Goal: Check status: Check status

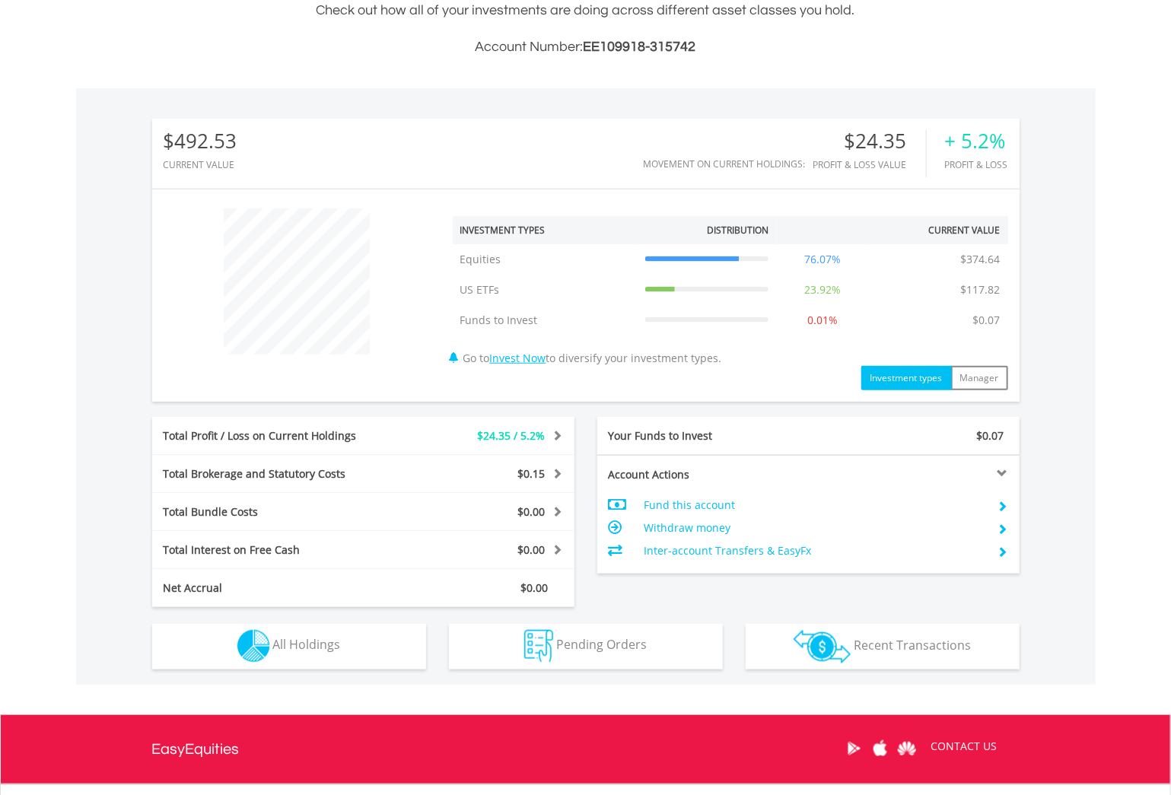
scroll to position [520, 0]
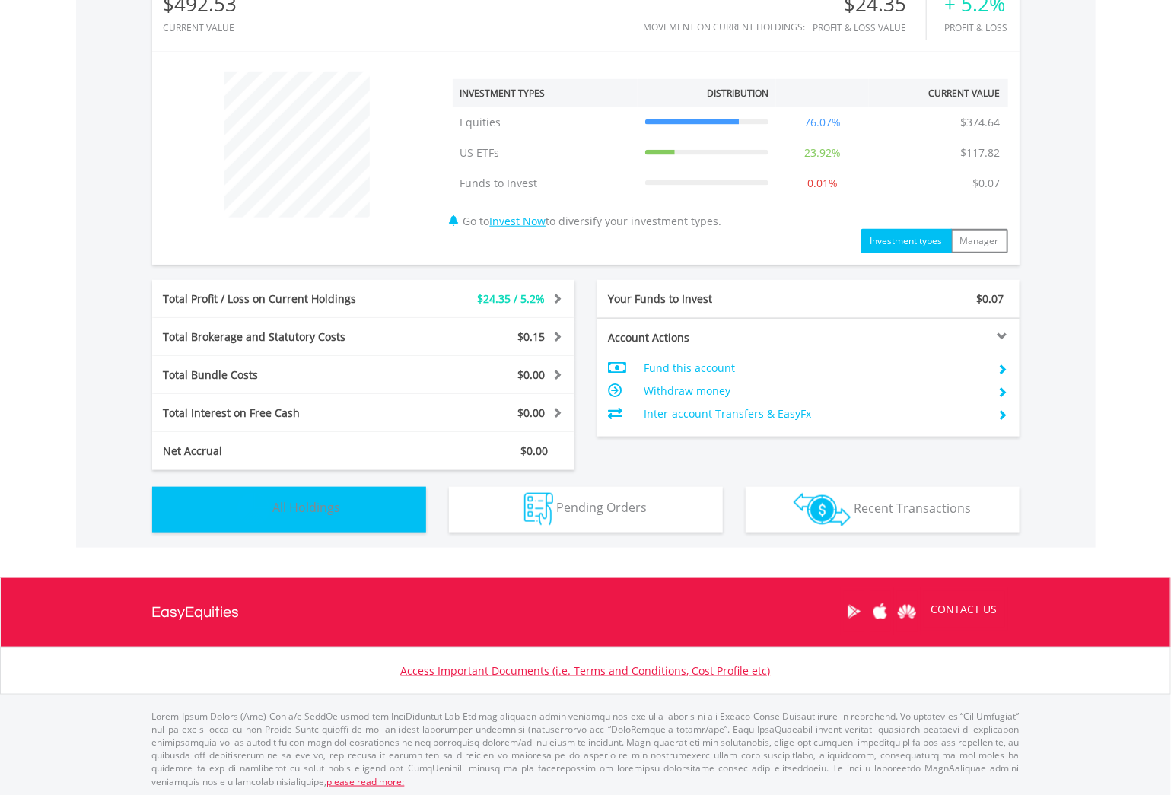
click at [341, 524] on button "Holdings All Holdings" at bounding box center [289, 510] width 274 height 46
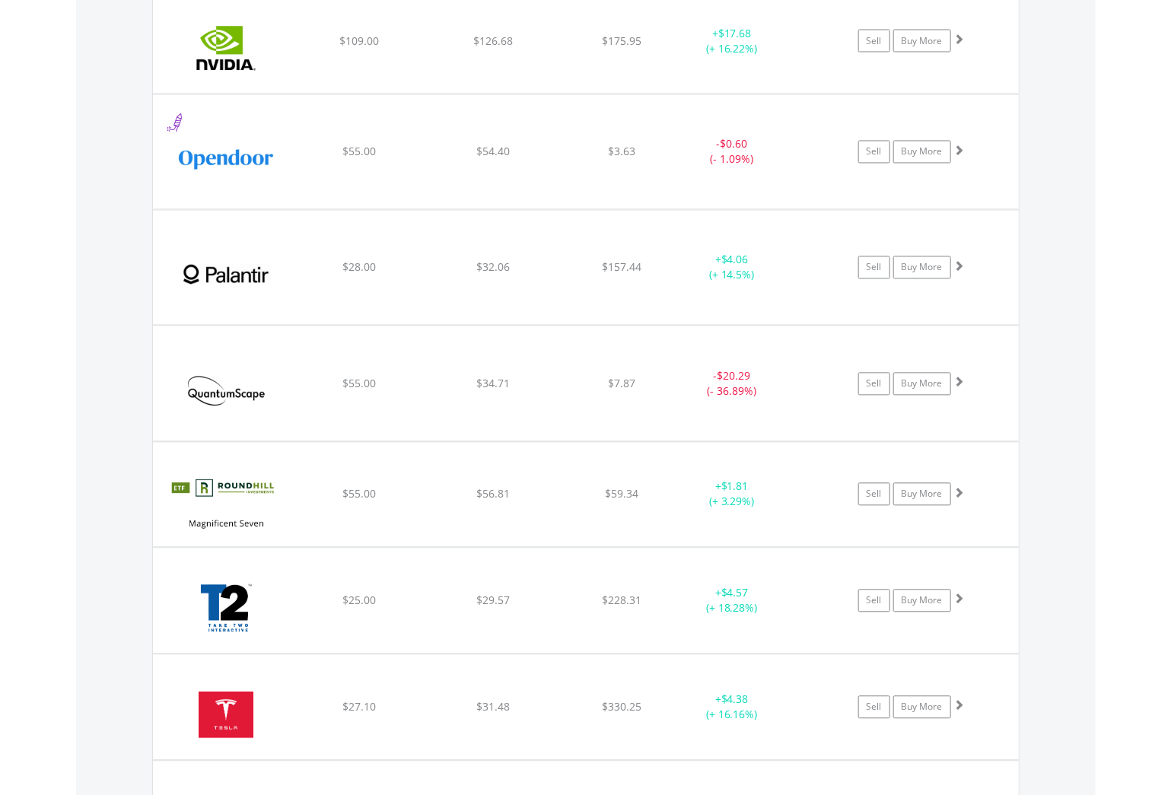
scroll to position [1173, 0]
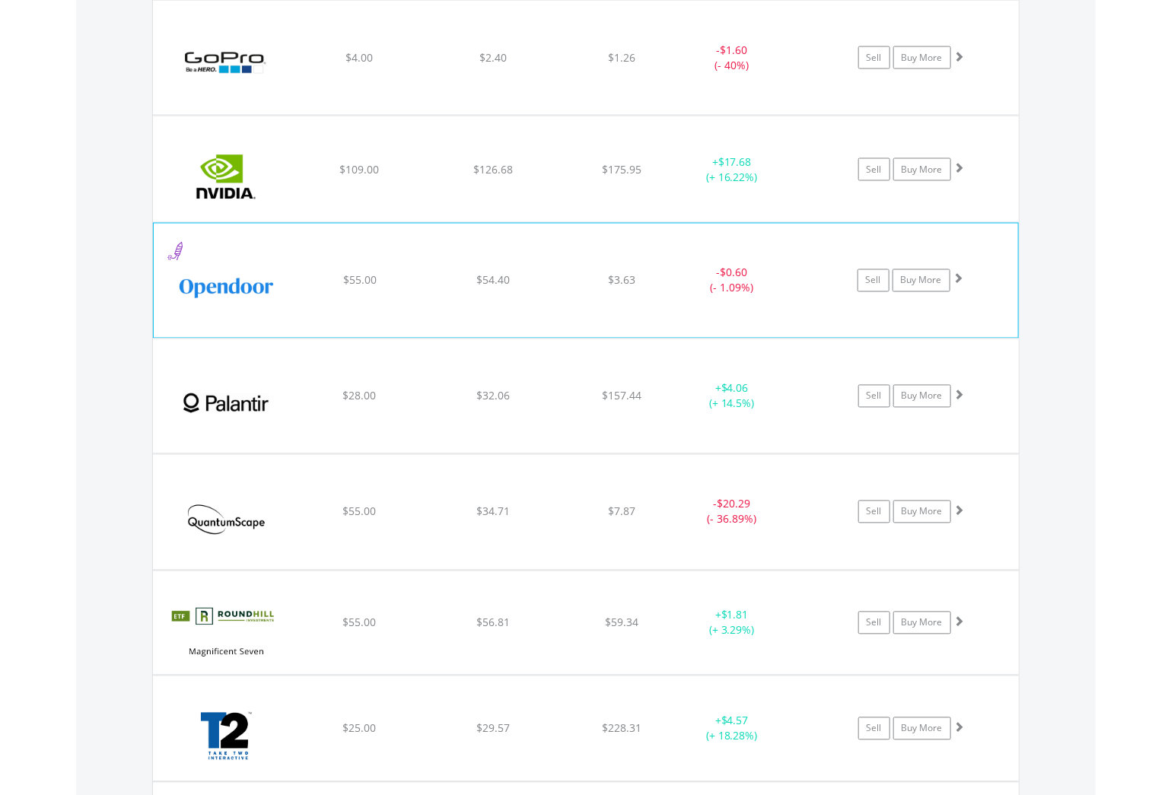
click at [959, 276] on span at bounding box center [959, 278] width 11 height 11
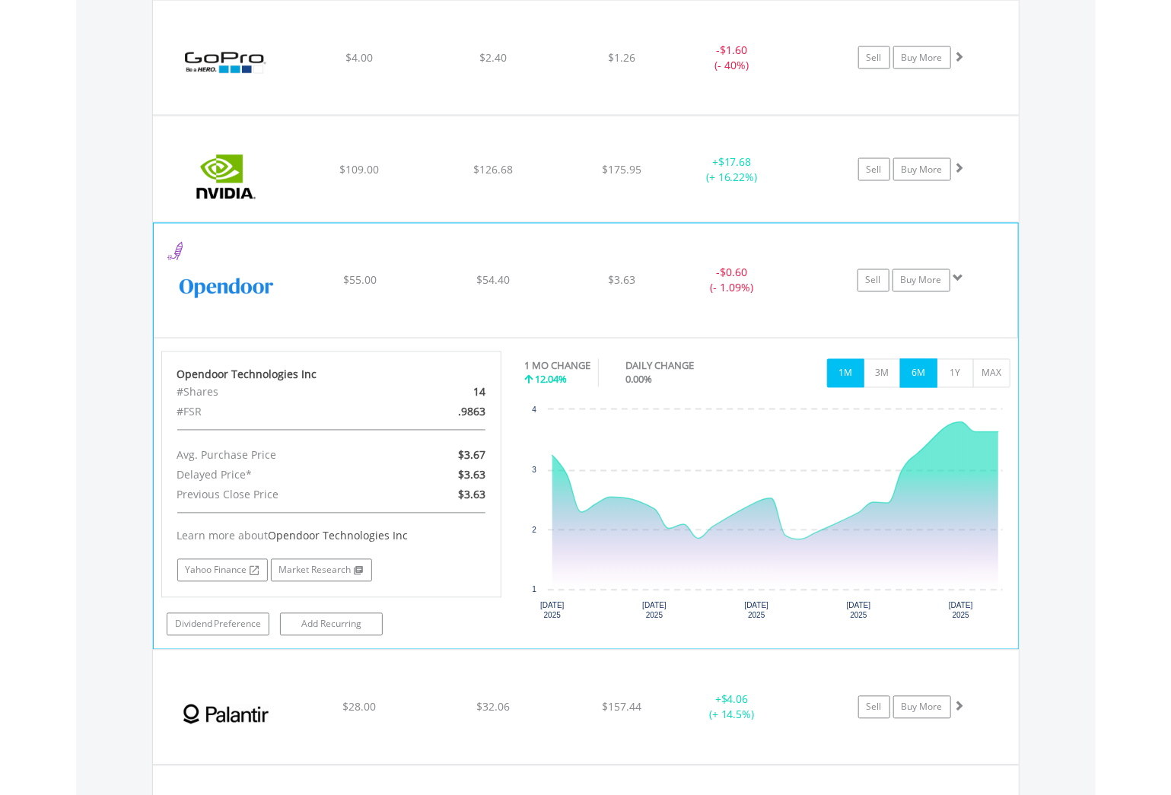
click at [916, 366] on button "6M" at bounding box center [918, 373] width 37 height 29
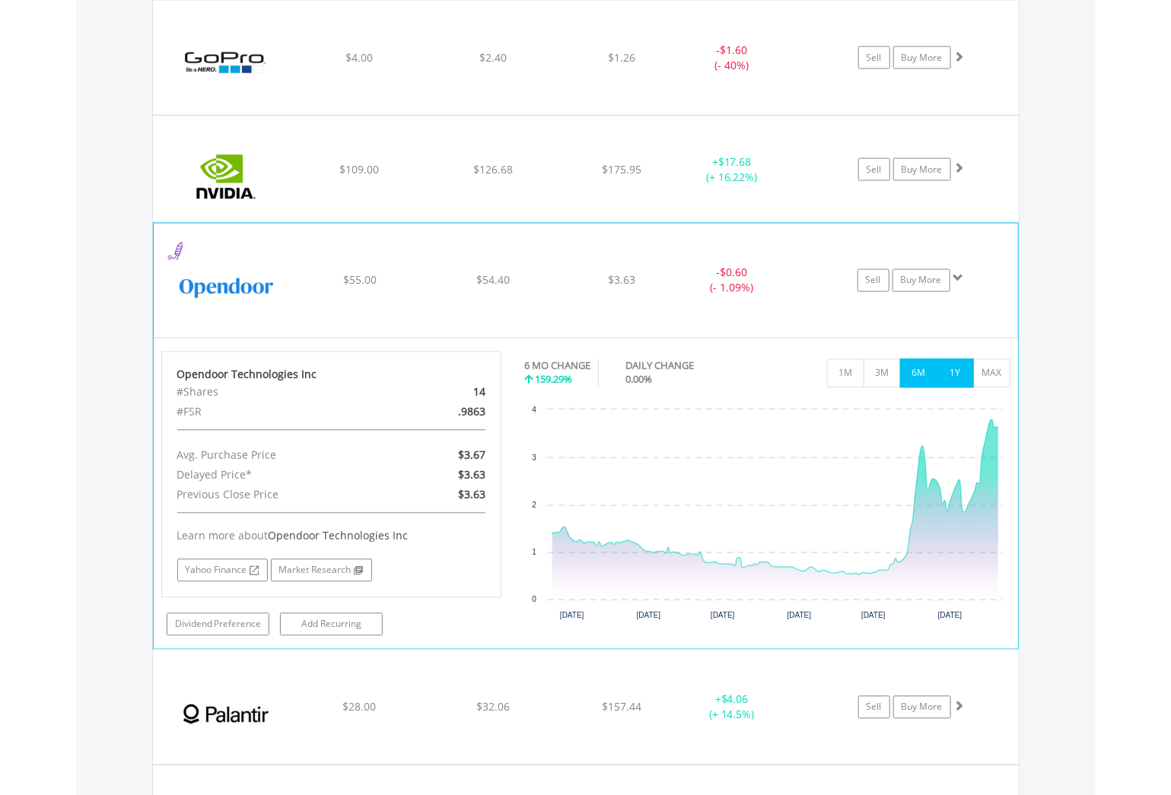
click at [957, 369] on button "1Y" at bounding box center [955, 373] width 37 height 29
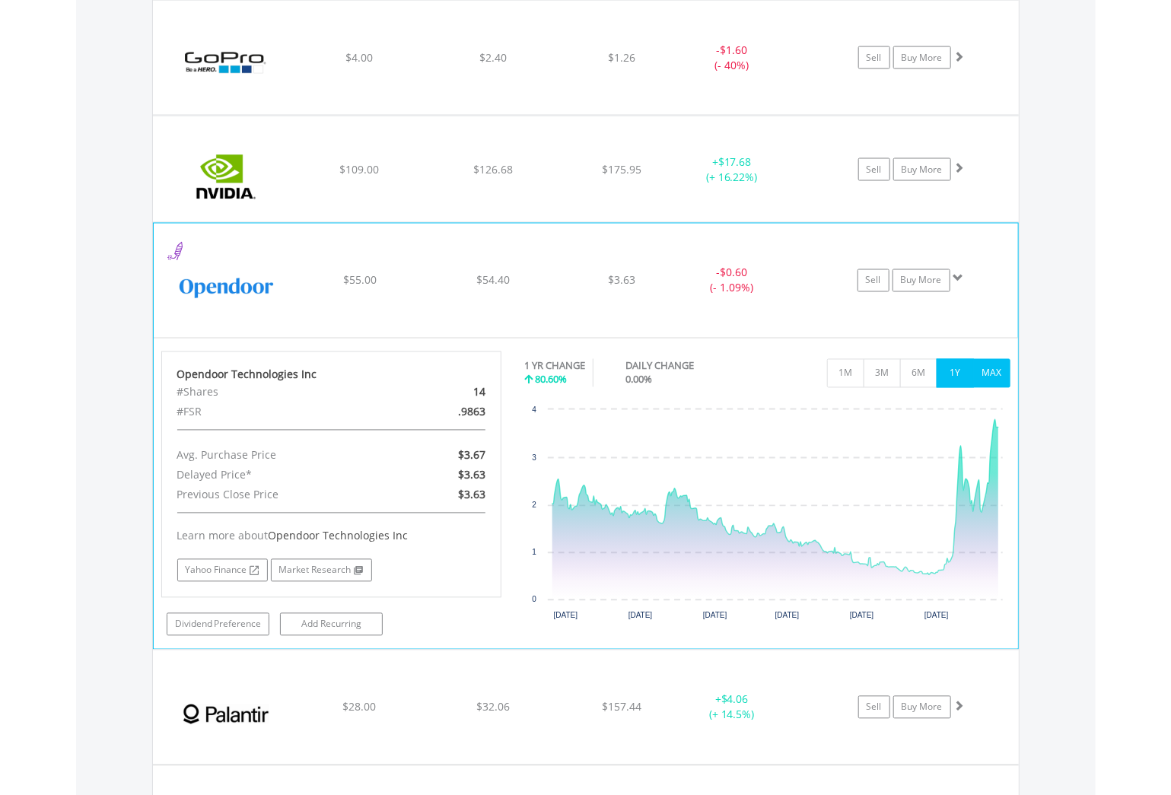
click at [998, 375] on button "MAX" at bounding box center [991, 373] width 37 height 29
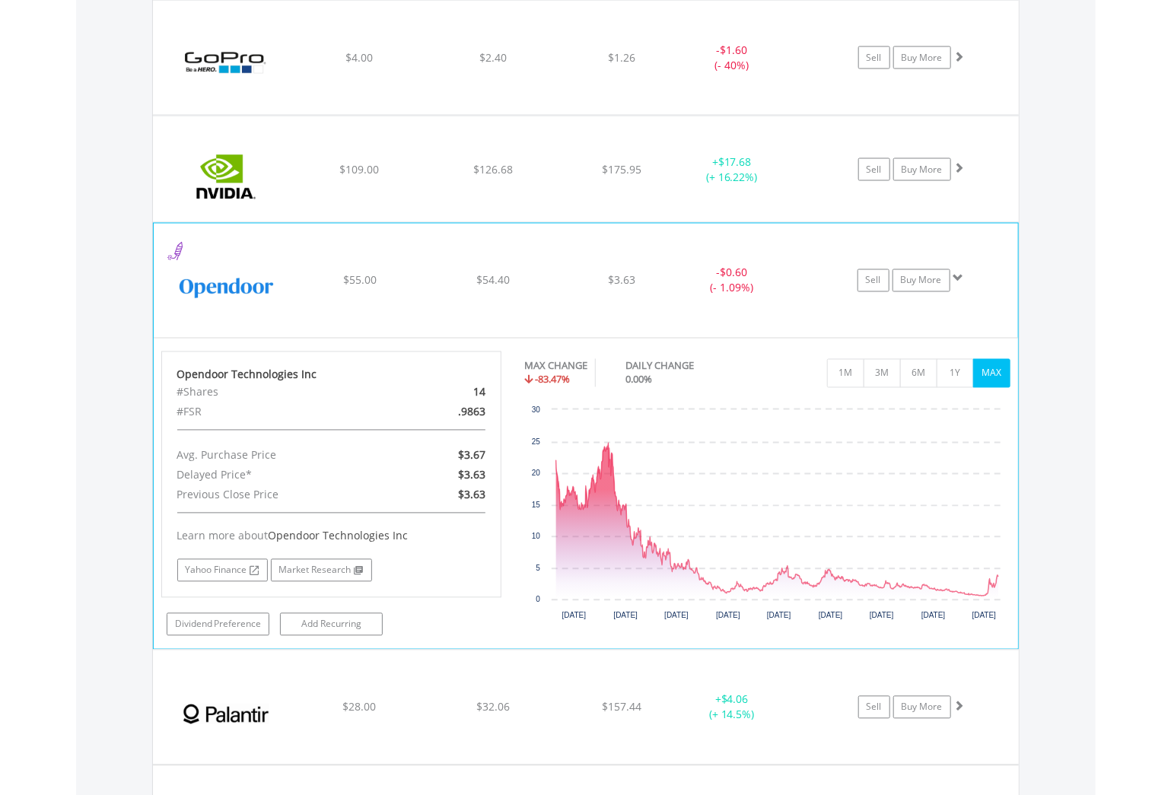
click at [955, 277] on span at bounding box center [959, 278] width 11 height 11
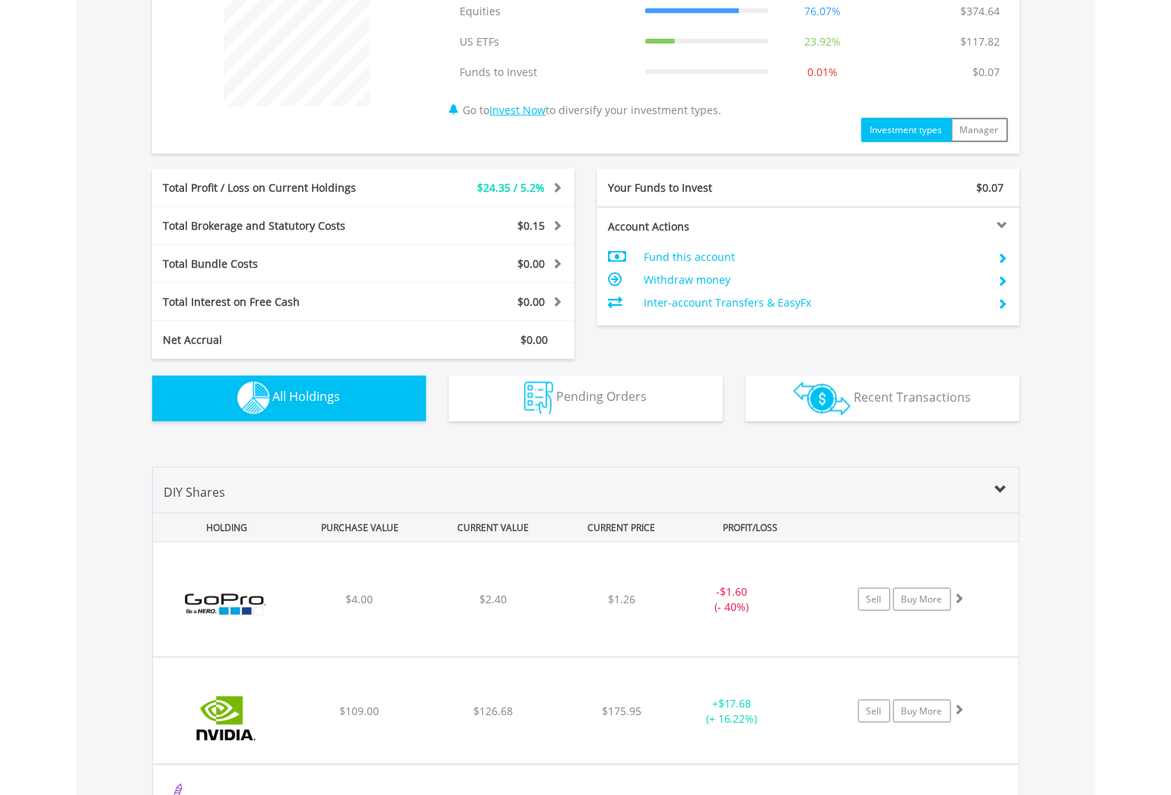
scroll to position [489, 0]
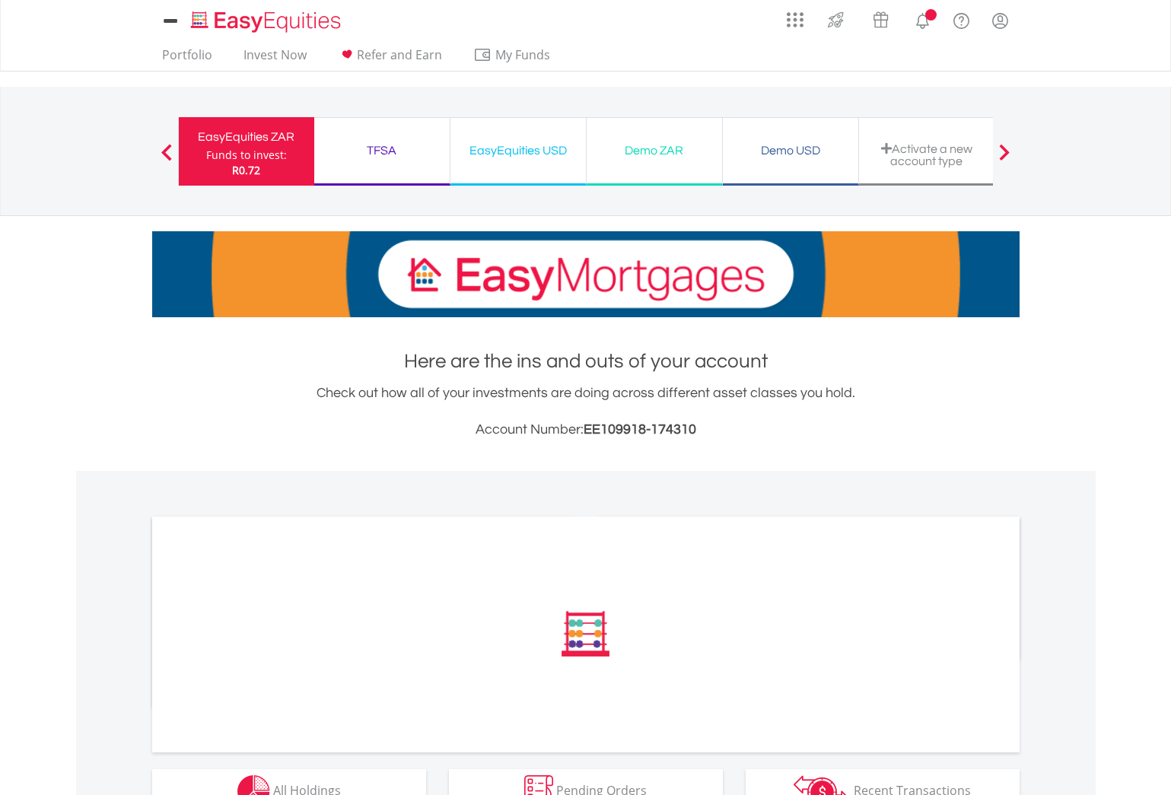
scroll to position [283, 0]
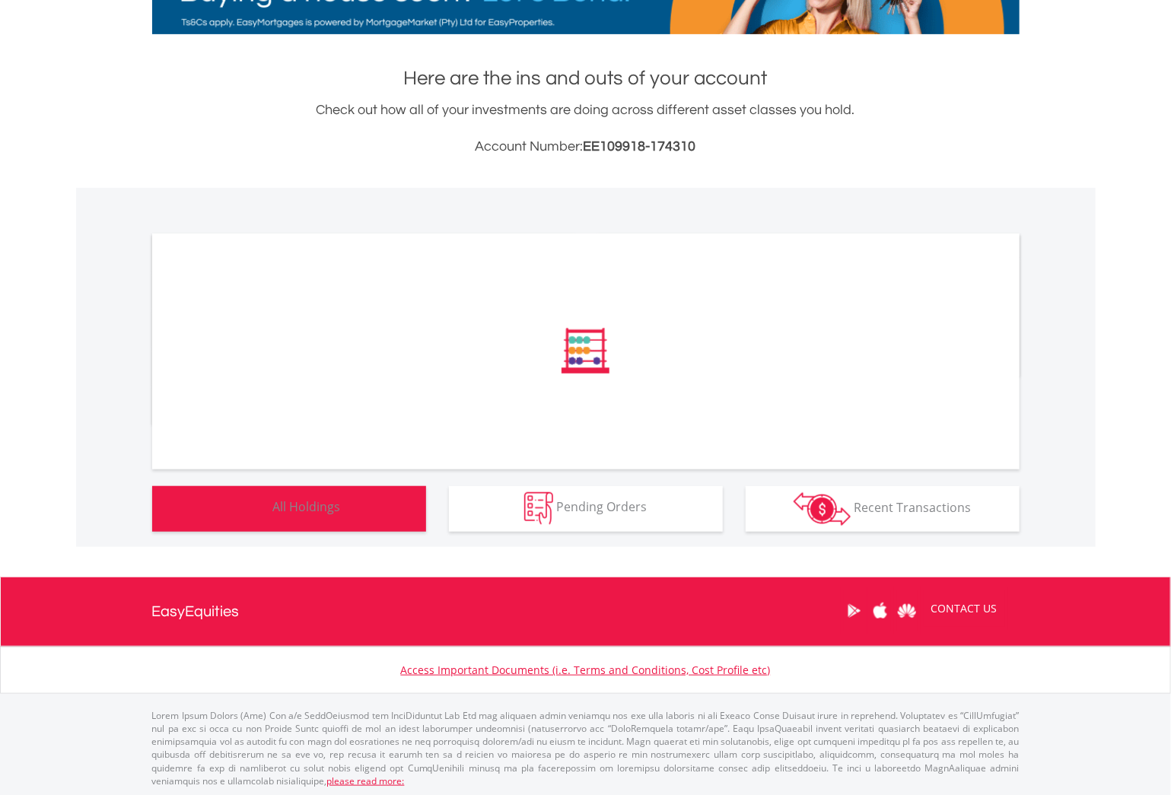
click at [339, 521] on button "Holdings All Holdings" at bounding box center [289, 509] width 274 height 46
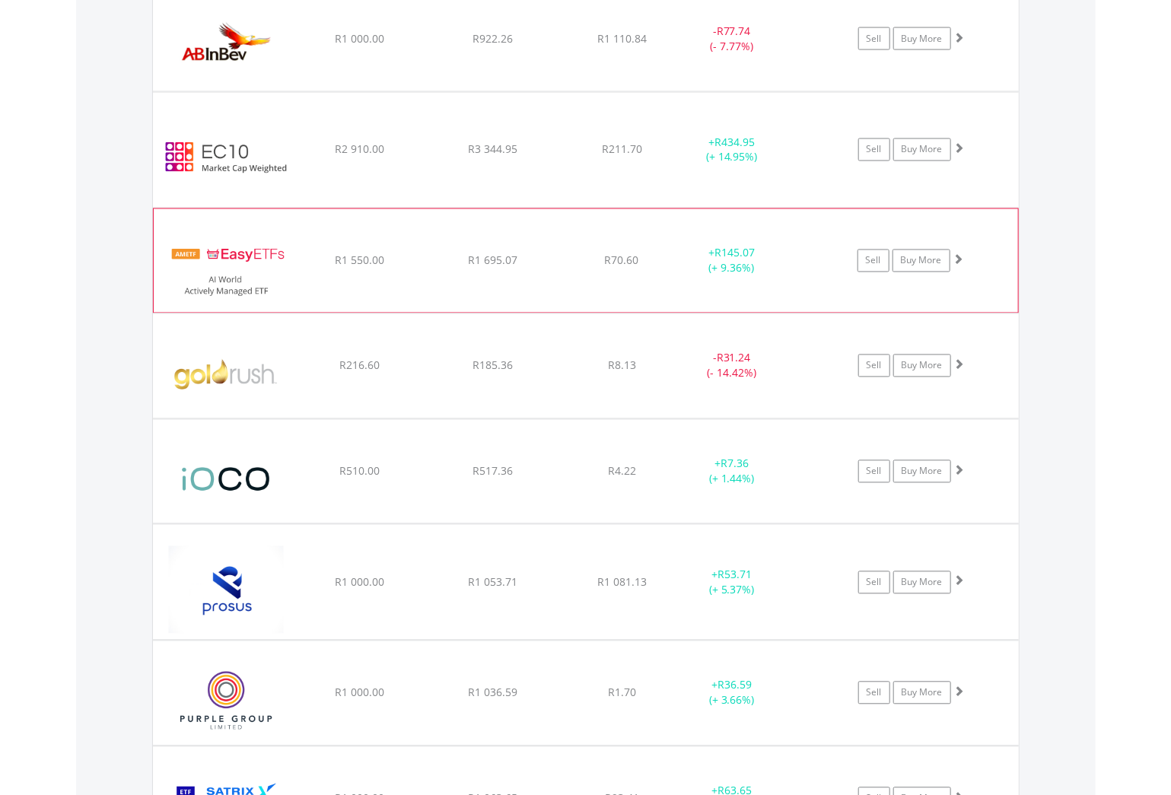
scroll to position [989, 0]
